Goal: Transaction & Acquisition: Book appointment/travel/reservation

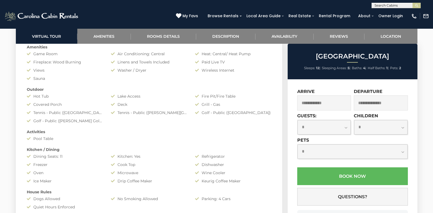
scroll to position [469, 0]
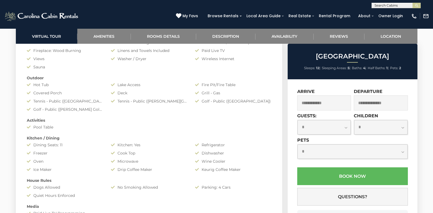
click at [331, 102] on input "text" at bounding box center [324, 102] width 54 height 15
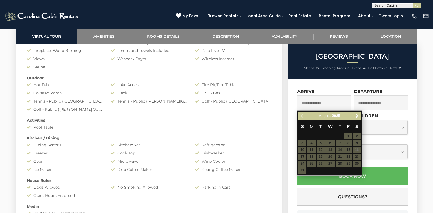
click at [357, 150] on table "S M T W T F S 1 2 3 4 5 6 7 8 9 10 11 12 13 14 15 16 17 18 19 20 21 22 23 24 25…" at bounding box center [329, 147] width 63 height 54
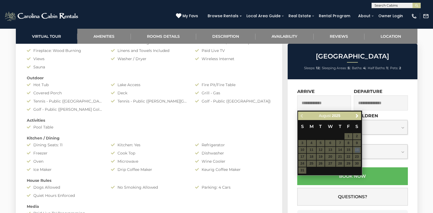
click at [301, 156] on table "S M T W T F S 1 2 3 4 5 6 7 8 9 10 11 12 13 14 15 16 17 18 19 20 21 22 23 24 25…" at bounding box center [329, 147] width 63 height 54
click at [303, 156] on table "S M T W T F S 1 2 3 4 5 6 7 8 9 10 11 12 13 14 15 16 17 18 19 20 21 22 23 24 25…" at bounding box center [329, 147] width 63 height 54
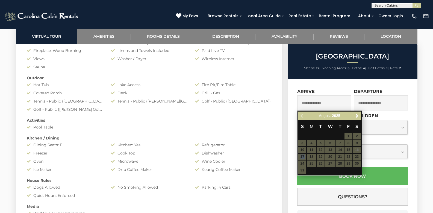
click at [303, 156] on table "S M T W T F S 1 2 3 4 5 6 7 8 9 10 11 12 13 14 15 16 17 18 19 20 21 22 23 24 25…" at bounding box center [329, 147] width 63 height 54
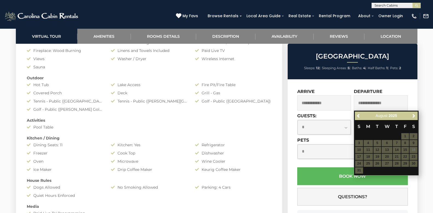
click at [313, 154] on select "**********" at bounding box center [353, 151] width 110 height 14
